Goal: Task Accomplishment & Management: Use online tool/utility

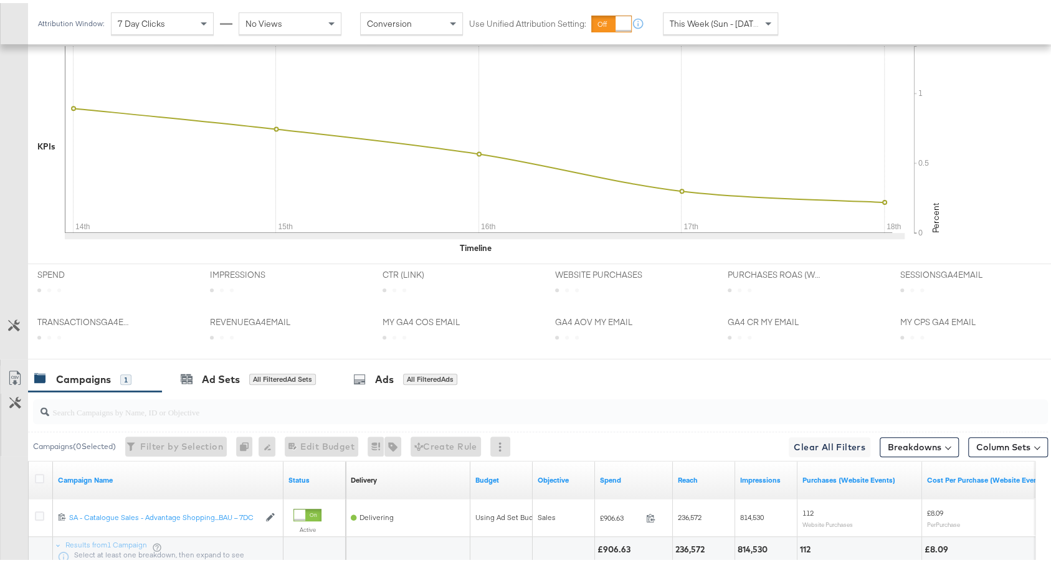
scroll to position [376, 0]
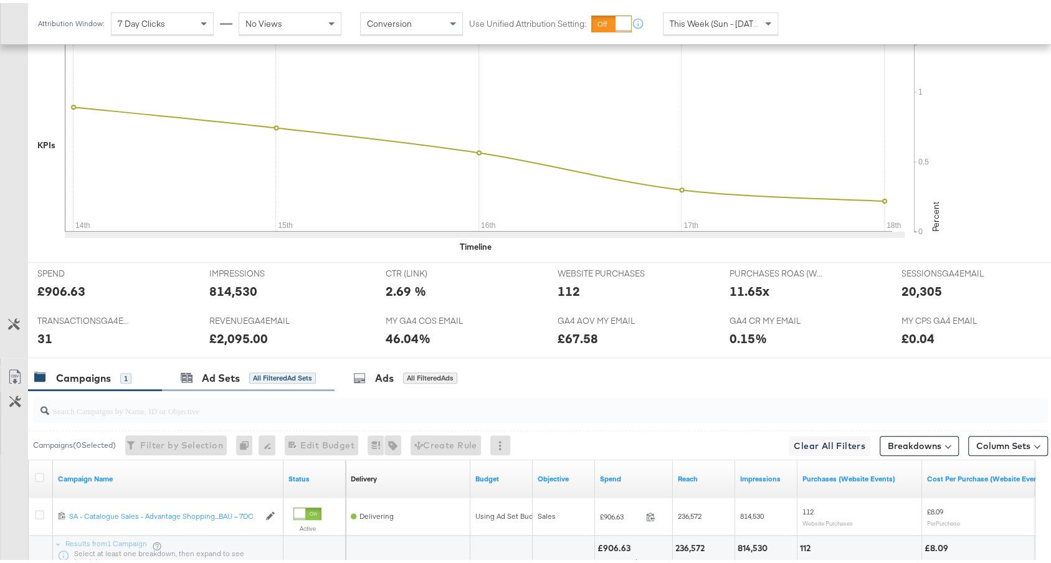
click at [203, 381] on div "Ad Sets All Filtered Ad Sets" at bounding box center [248, 375] width 173 height 27
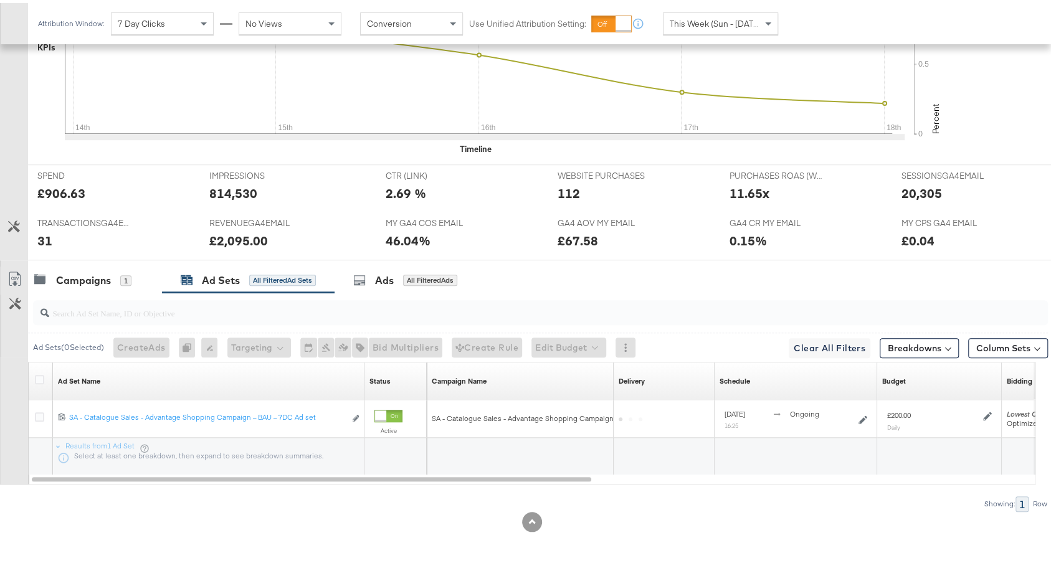
scroll to position [469, 0]
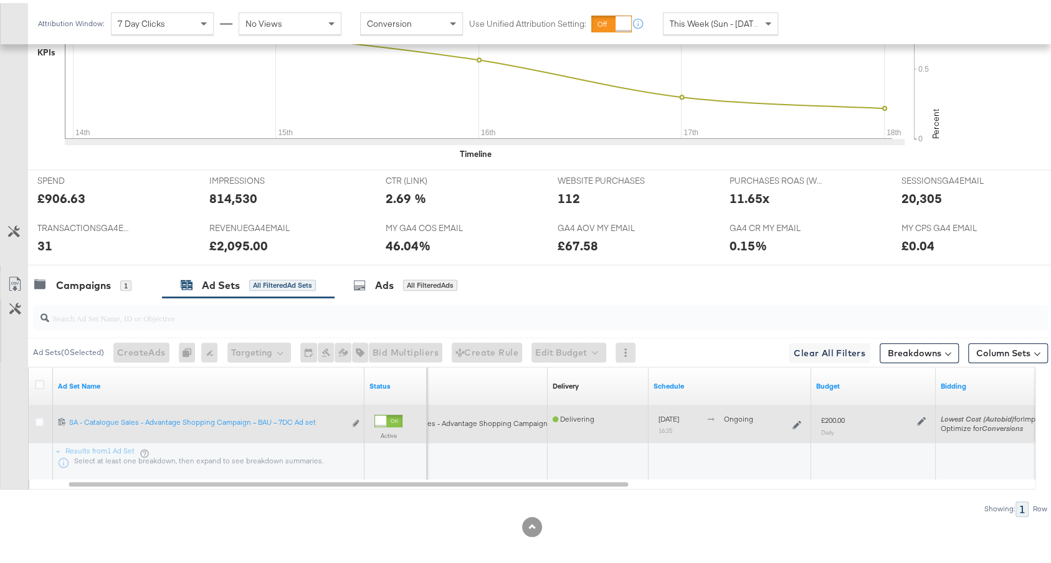
click at [919, 414] on icon at bounding box center [921, 418] width 9 height 9
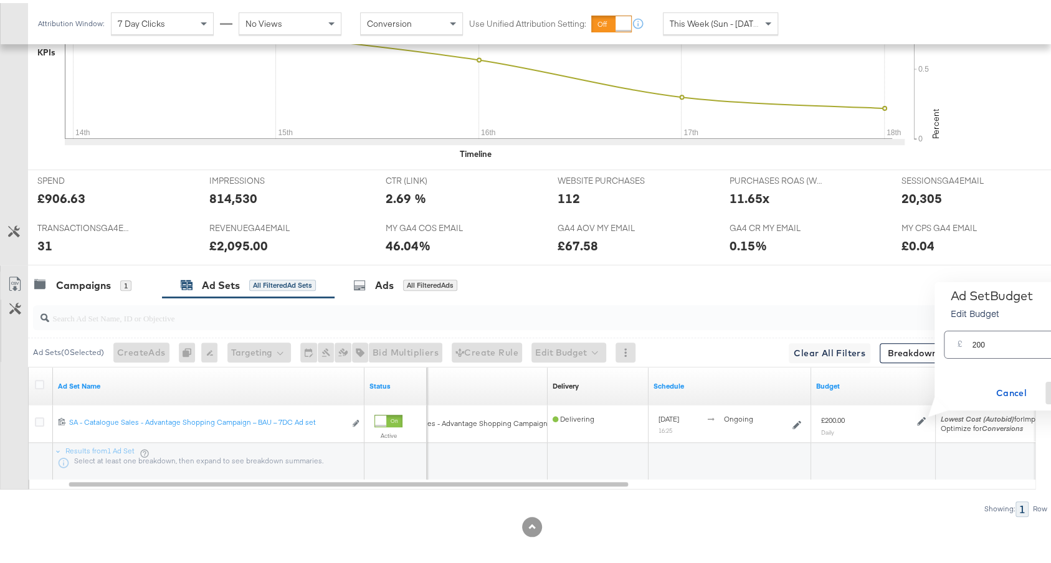
click at [1015, 340] on input "200" at bounding box center [1021, 336] width 98 height 27
drag, startPoint x: 1009, startPoint y: 342, endPoint x: 929, endPoint y: 341, distance: 80.4
click at [929, 341] on div "Ad Set Budget Edit Budget X £ 200 GBP Cancel Save" at bounding box center [1023, 343] width 195 height 129
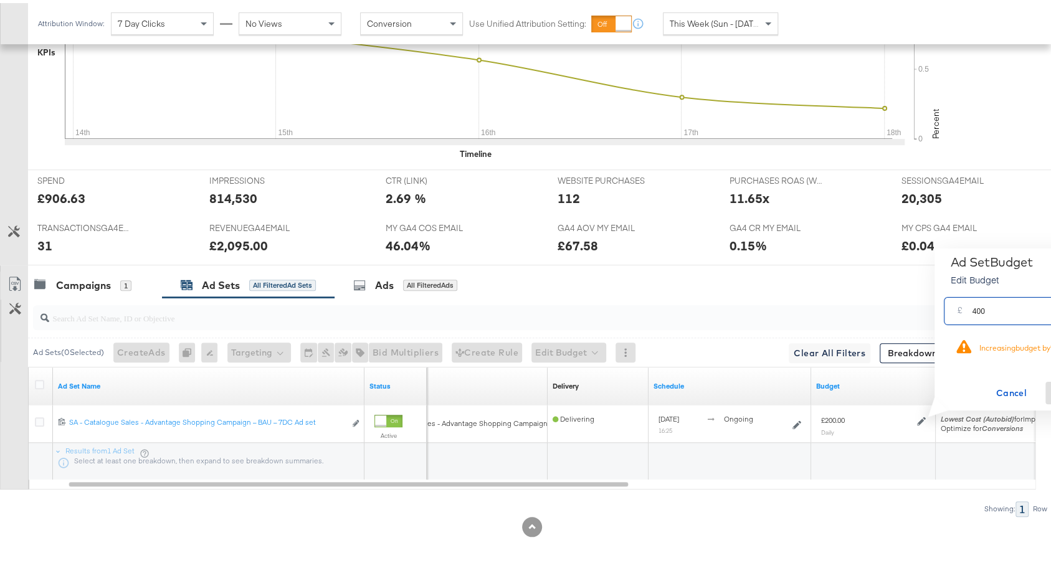
type input "400"
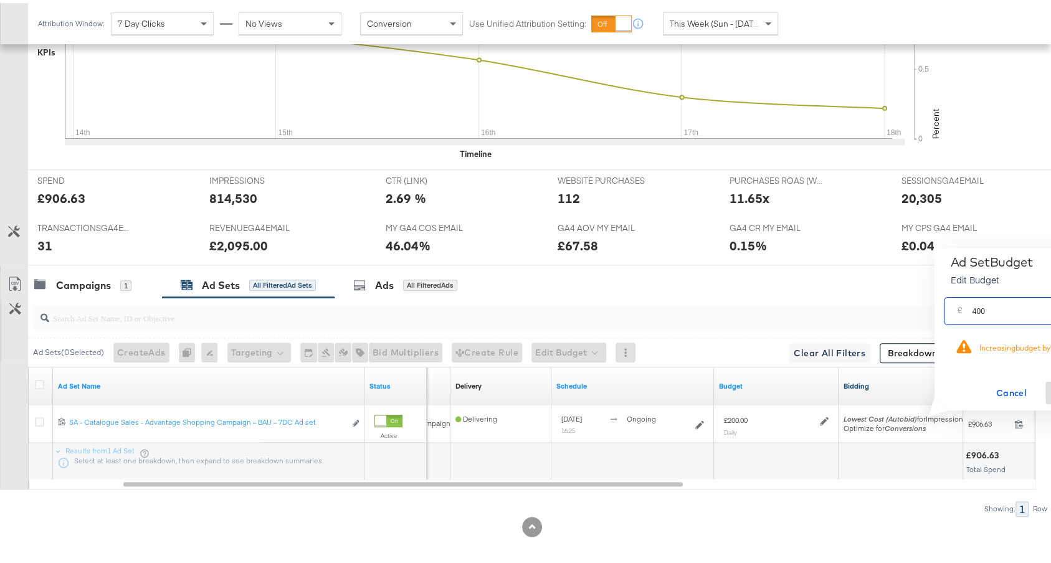
scroll to position [468, 0]
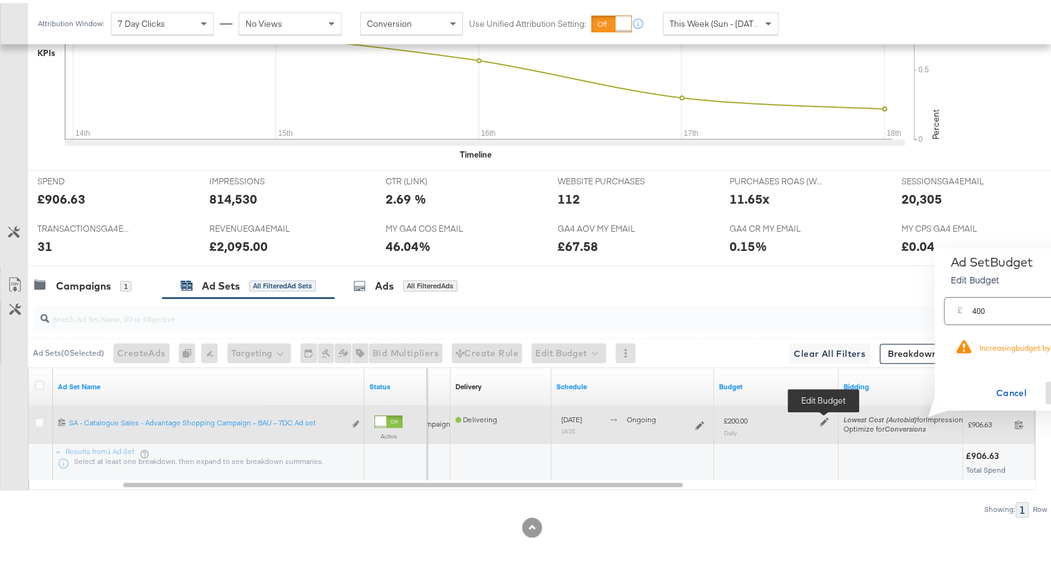
click at [825, 414] on icon at bounding box center [824, 418] width 9 height 9
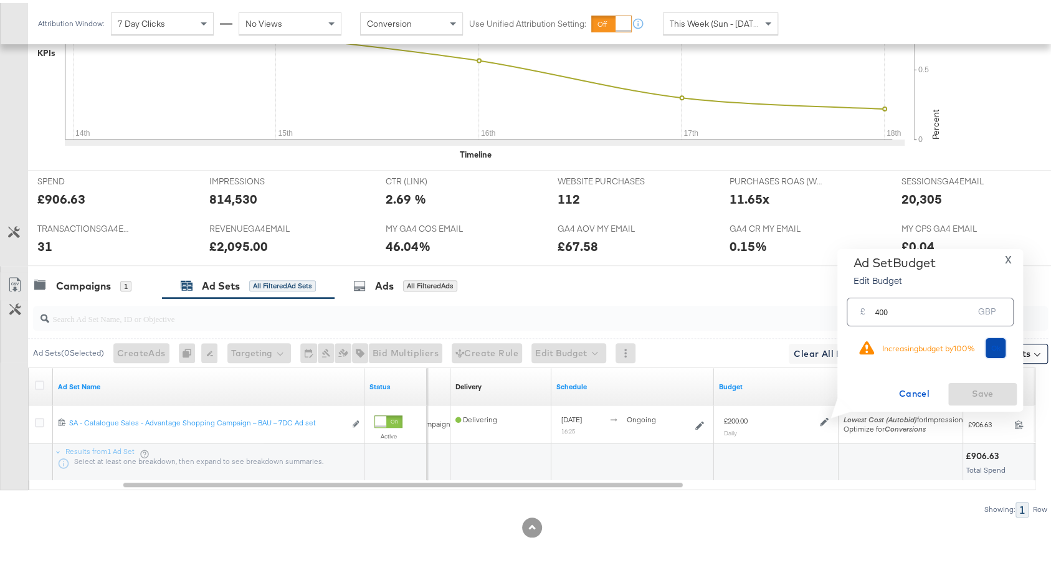
click at [1002, 340] on button "Ok" at bounding box center [996, 345] width 20 height 20
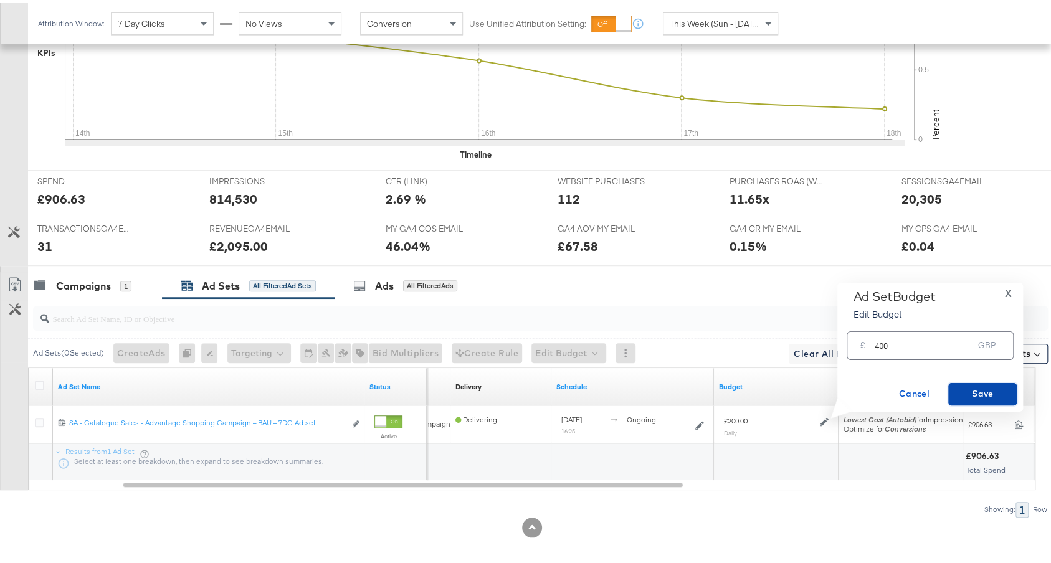
click at [985, 390] on span "Save" at bounding box center [983, 391] width 59 height 16
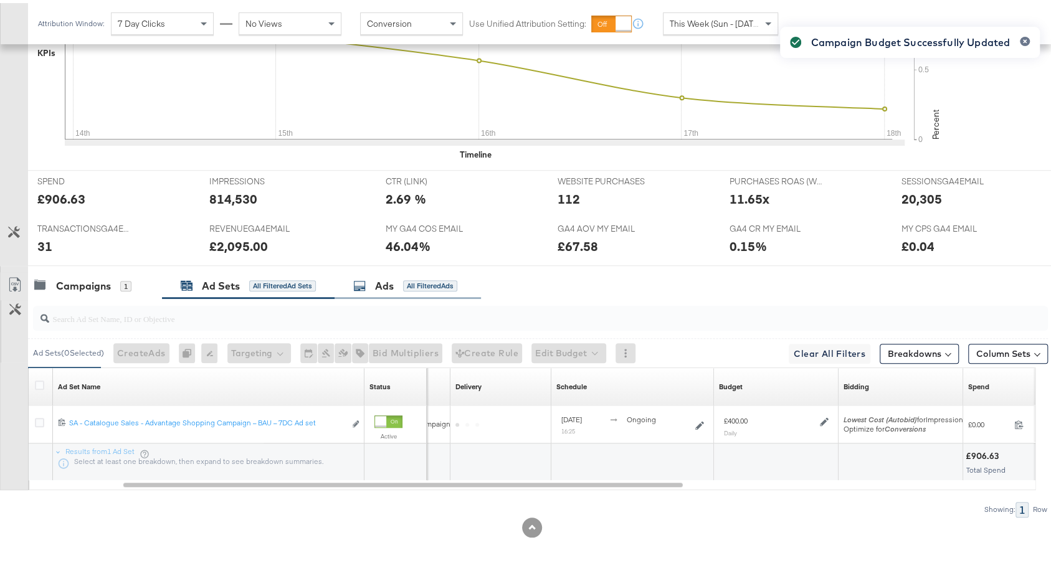
click at [433, 270] on div "Ads All Filtered Ads" at bounding box center [408, 283] width 146 height 27
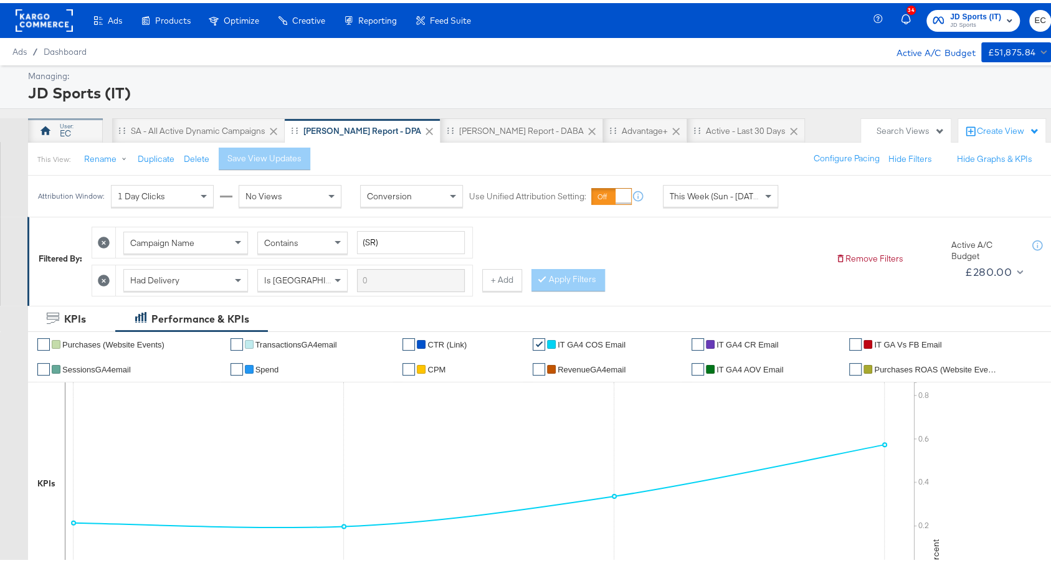
click at [51, 130] on div at bounding box center [45, 127] width 15 height 15
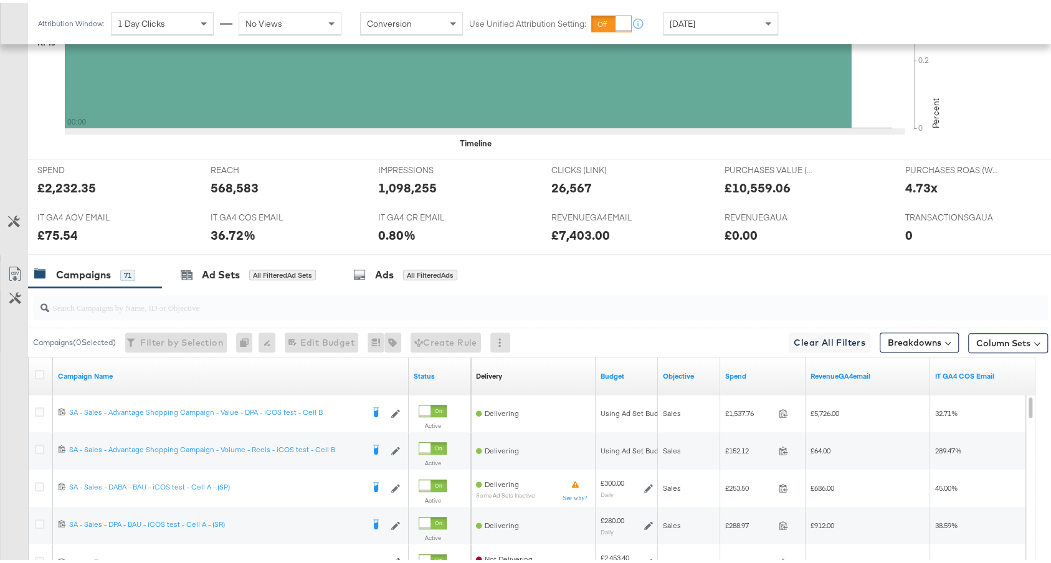
scroll to position [532, 0]
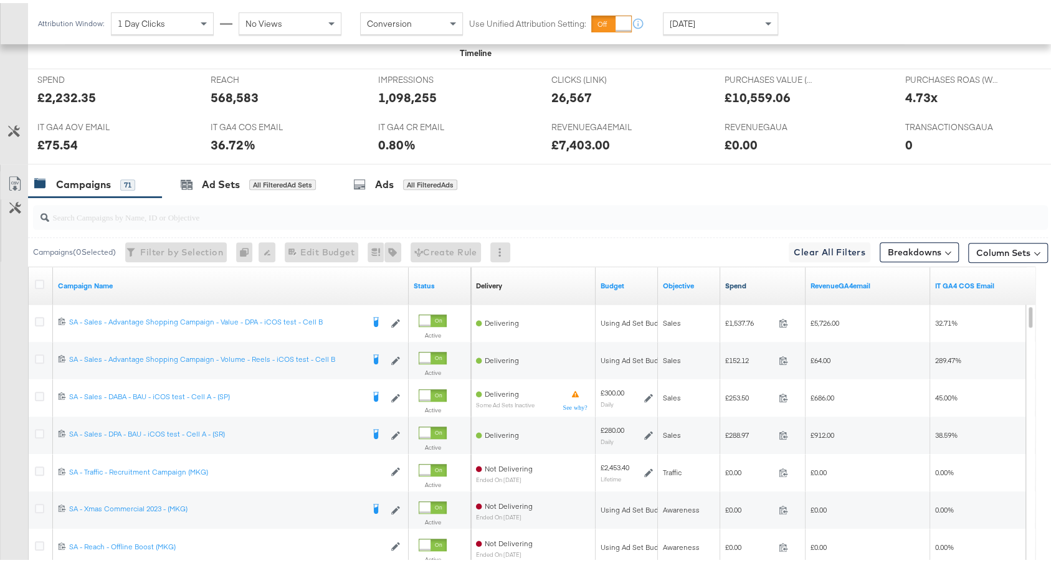
click at [768, 283] on link "Spend" at bounding box center [762, 283] width 75 height 10
